Goal: Task Accomplishment & Management: Use online tool/utility

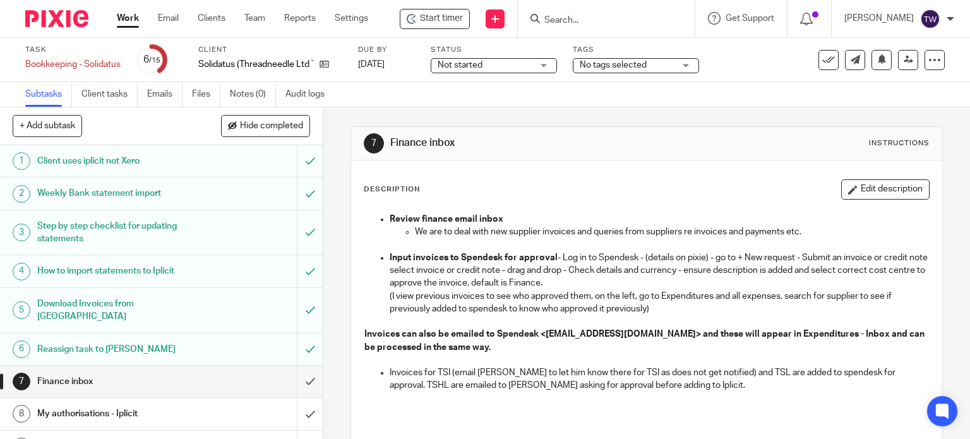
click at [555, 25] on input "Search" at bounding box center [600, 20] width 114 height 11
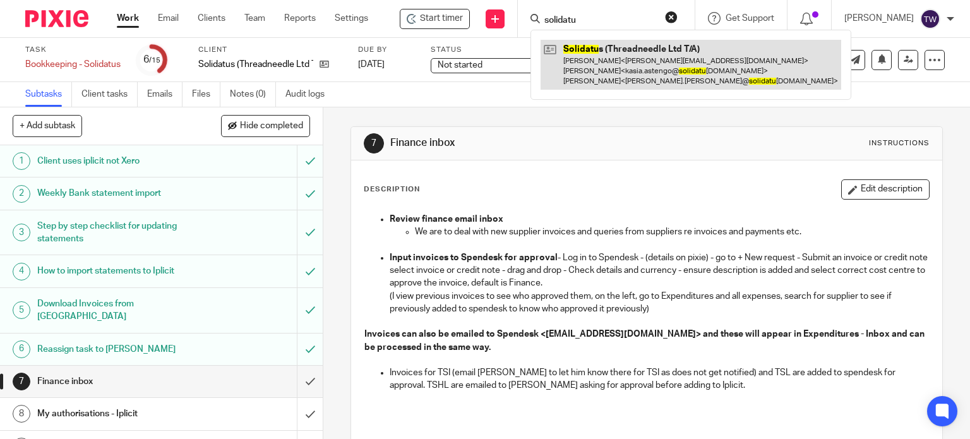
type input "solidatu"
click at [675, 54] on link at bounding box center [691, 65] width 301 height 50
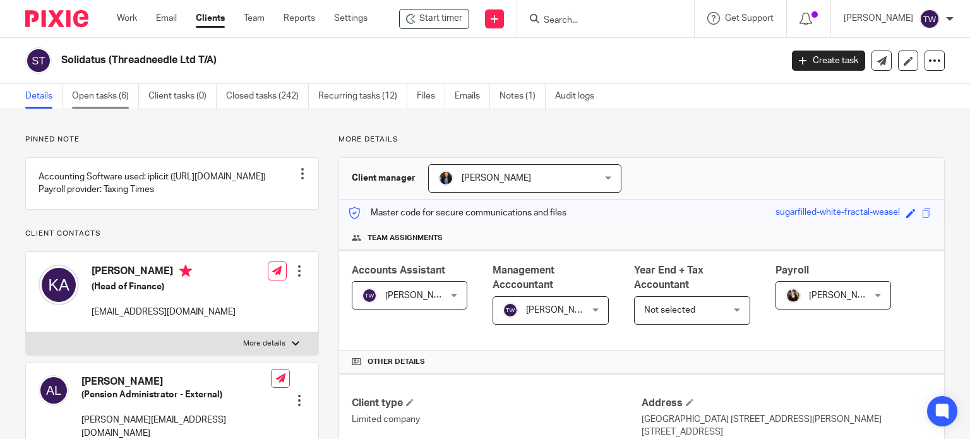
click at [104, 95] on link "Open tasks (6)" at bounding box center [105, 96] width 67 height 25
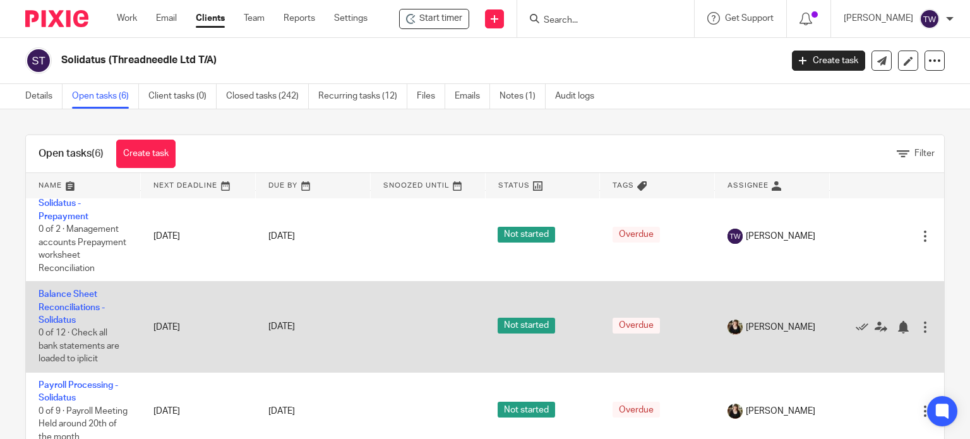
scroll to position [126, 0]
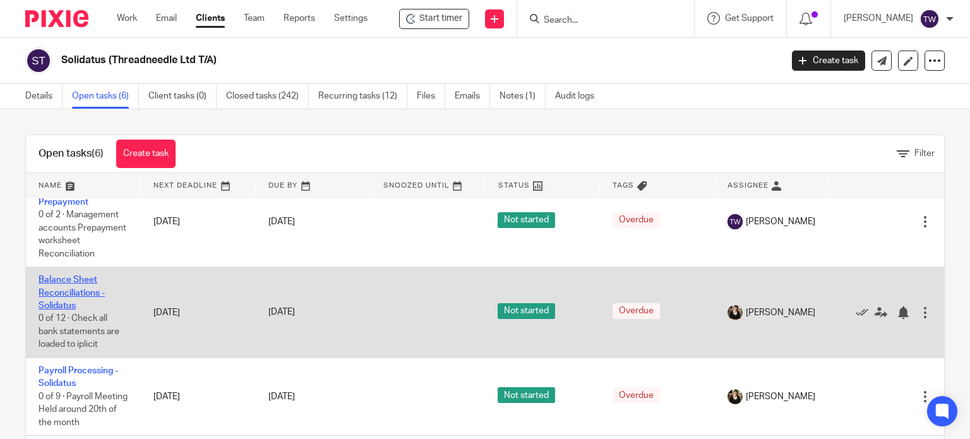
click at [76, 310] on link "Balance Sheet Reconciliations - Solidatus" at bounding box center [72, 292] width 66 height 35
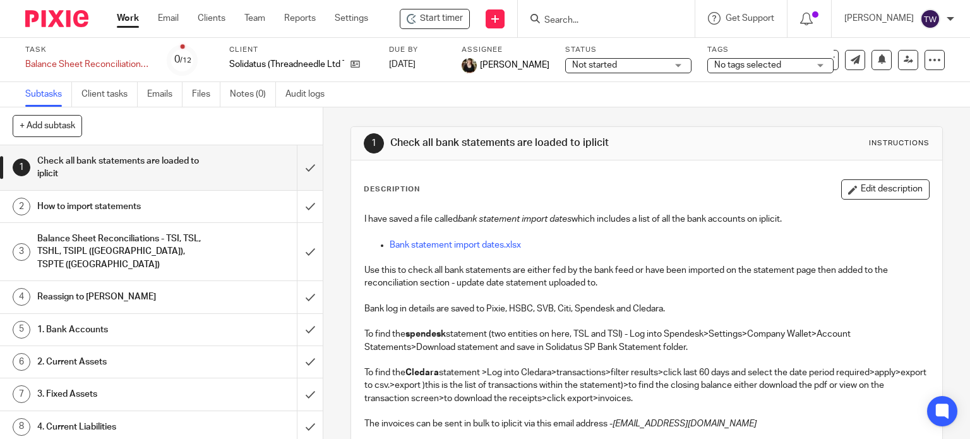
click at [135, 248] on h1 "Balance Sheet Reconciliations - TSI, TSL, TSHL, TSIPL ([GEOGRAPHIC_DATA]), TSPT…" at bounding box center [119, 251] width 165 height 45
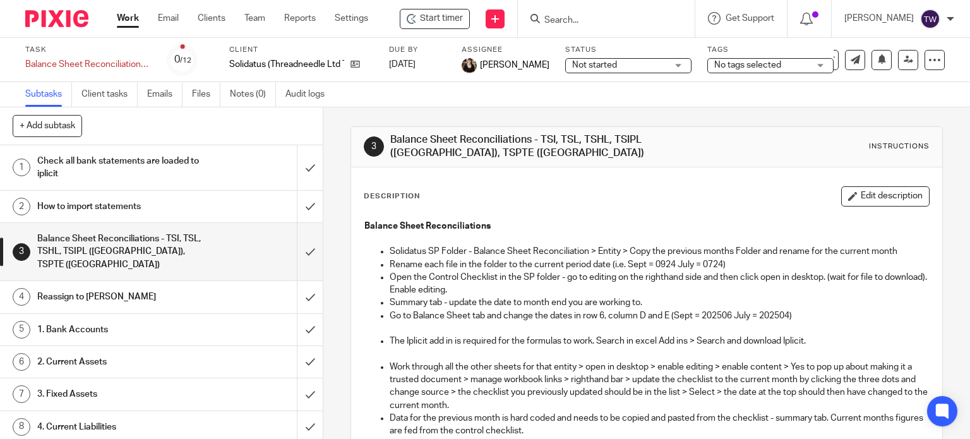
click at [179, 293] on h1 "Reassign to [PERSON_NAME]" at bounding box center [119, 296] width 165 height 19
